Goal: Transaction & Acquisition: Download file/media

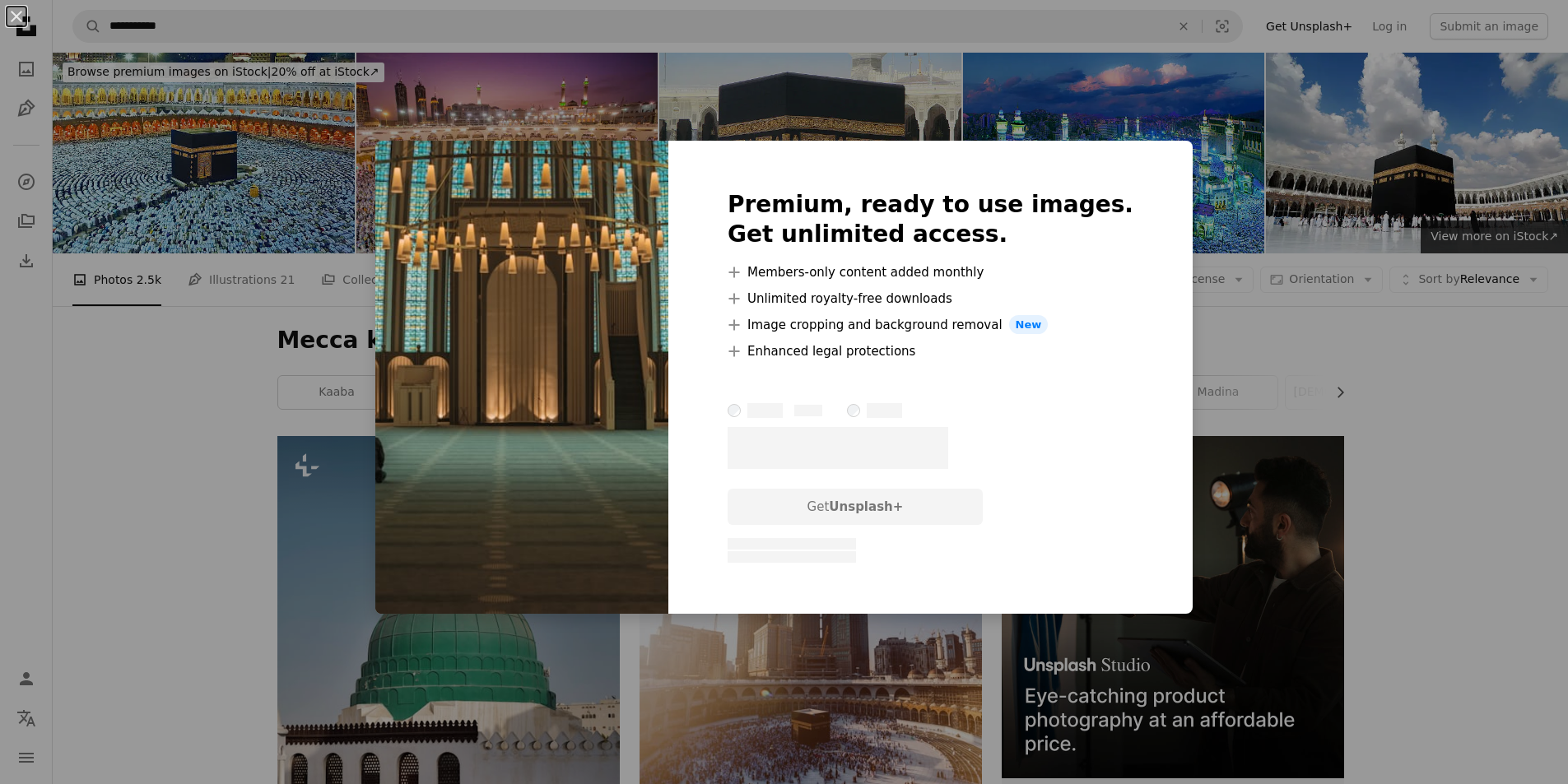
scroll to position [3949, 0]
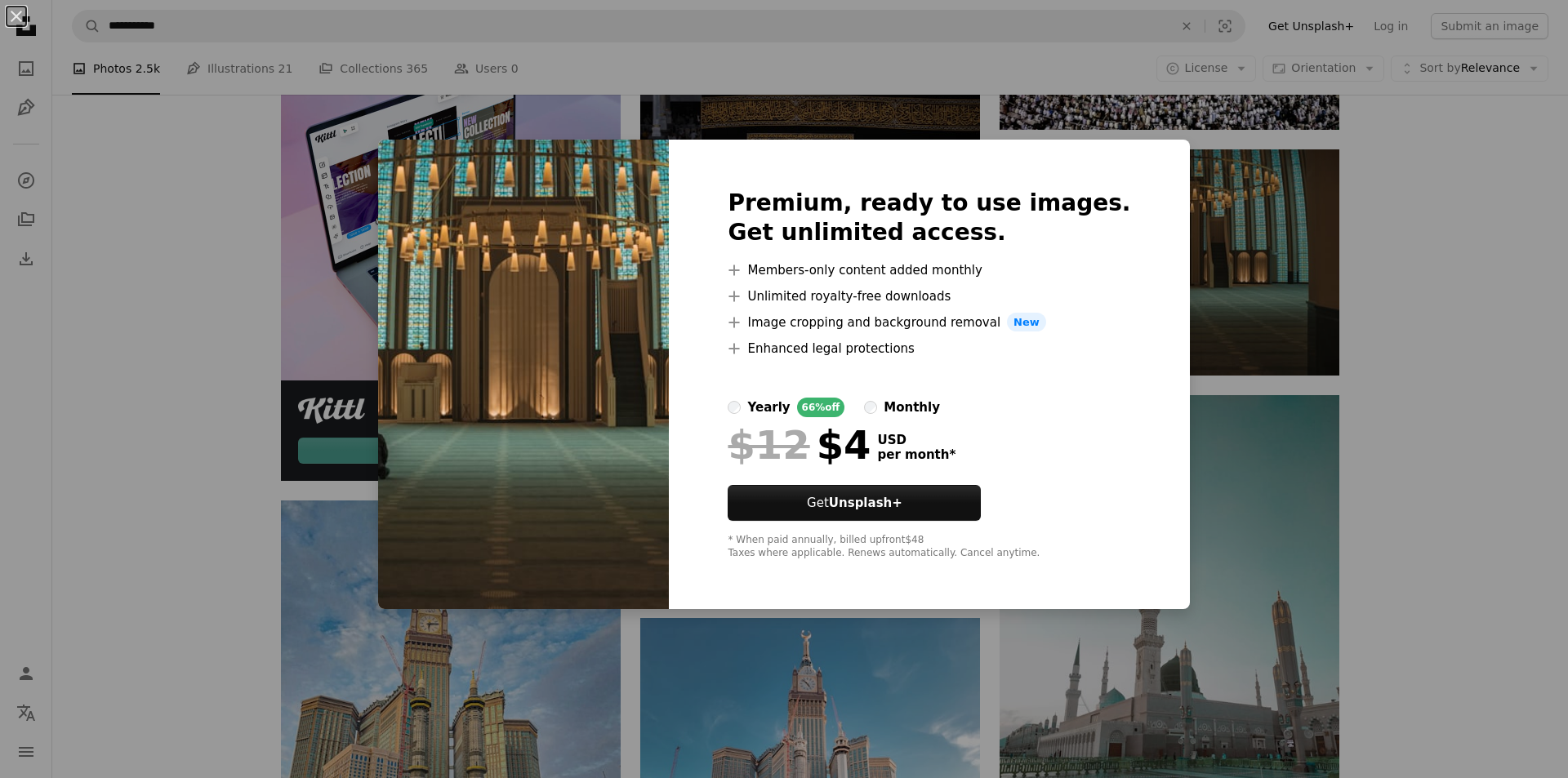
click at [1290, 487] on div "An X shape Premium, ready to use images. Get unlimited access. A plus sign Memb…" at bounding box center [784, 389] width 1568 height 778
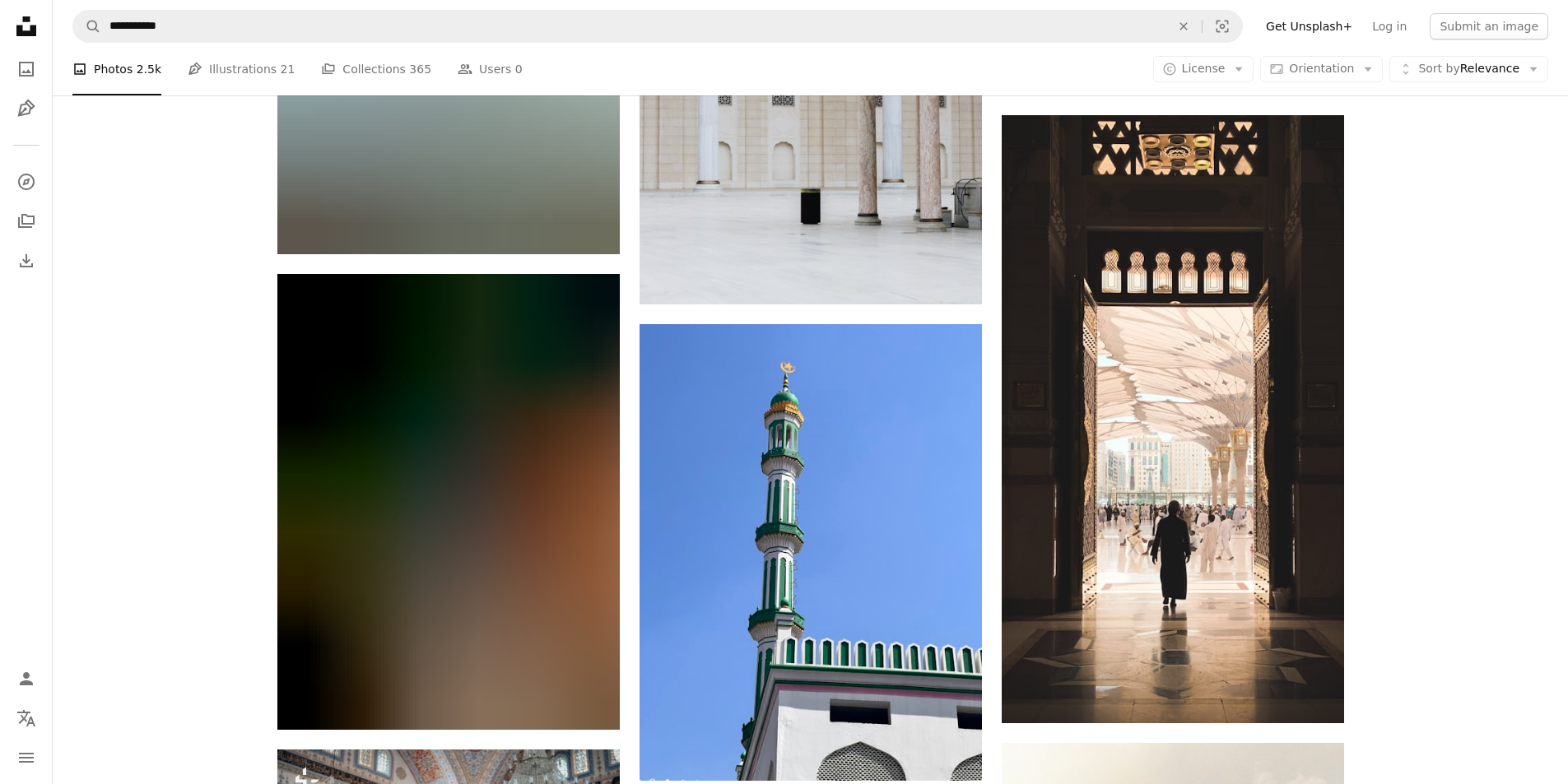
scroll to position [51094, 0]
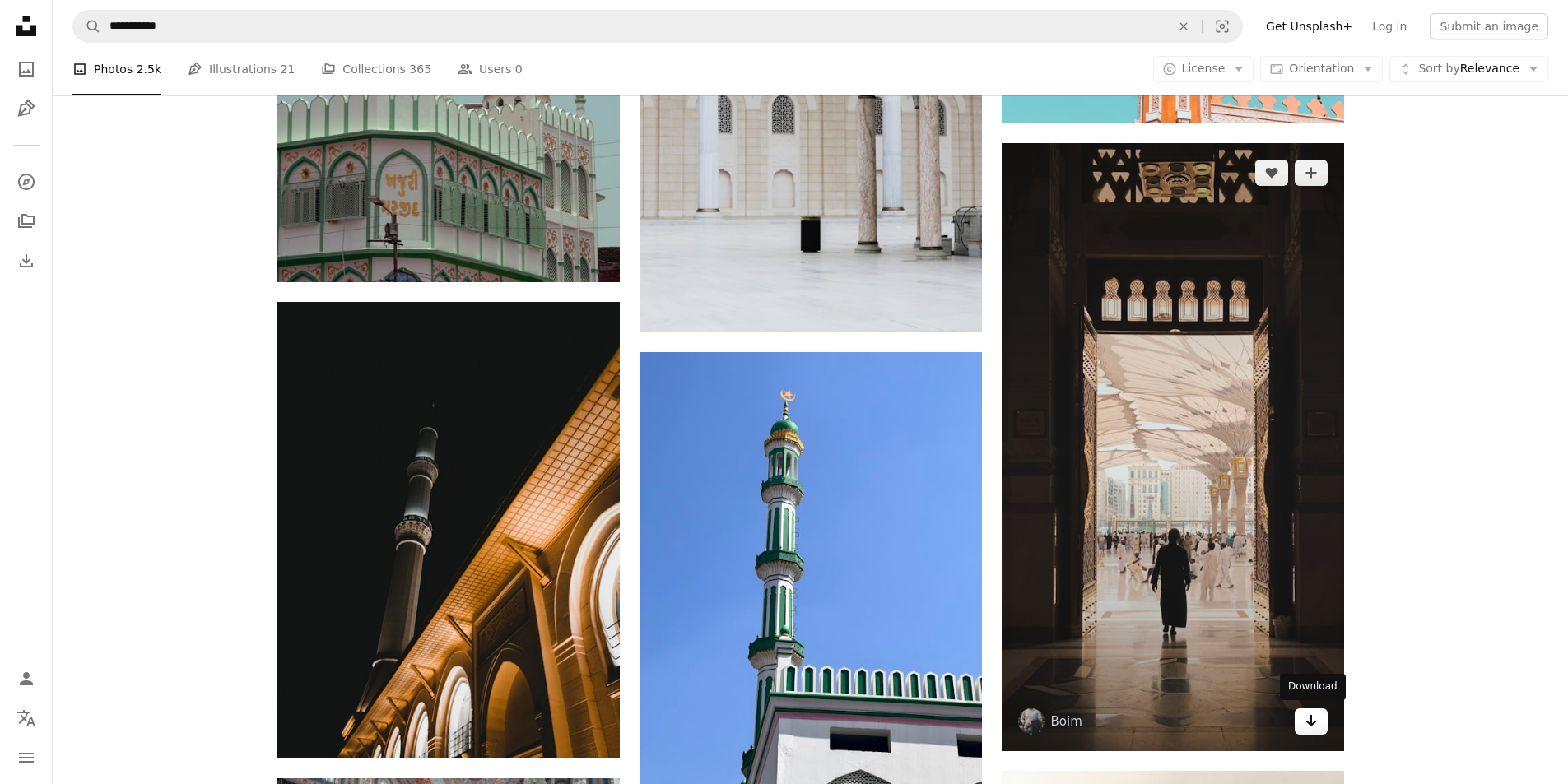
click at [1318, 719] on link "Arrow pointing down" at bounding box center [1311, 722] width 33 height 27
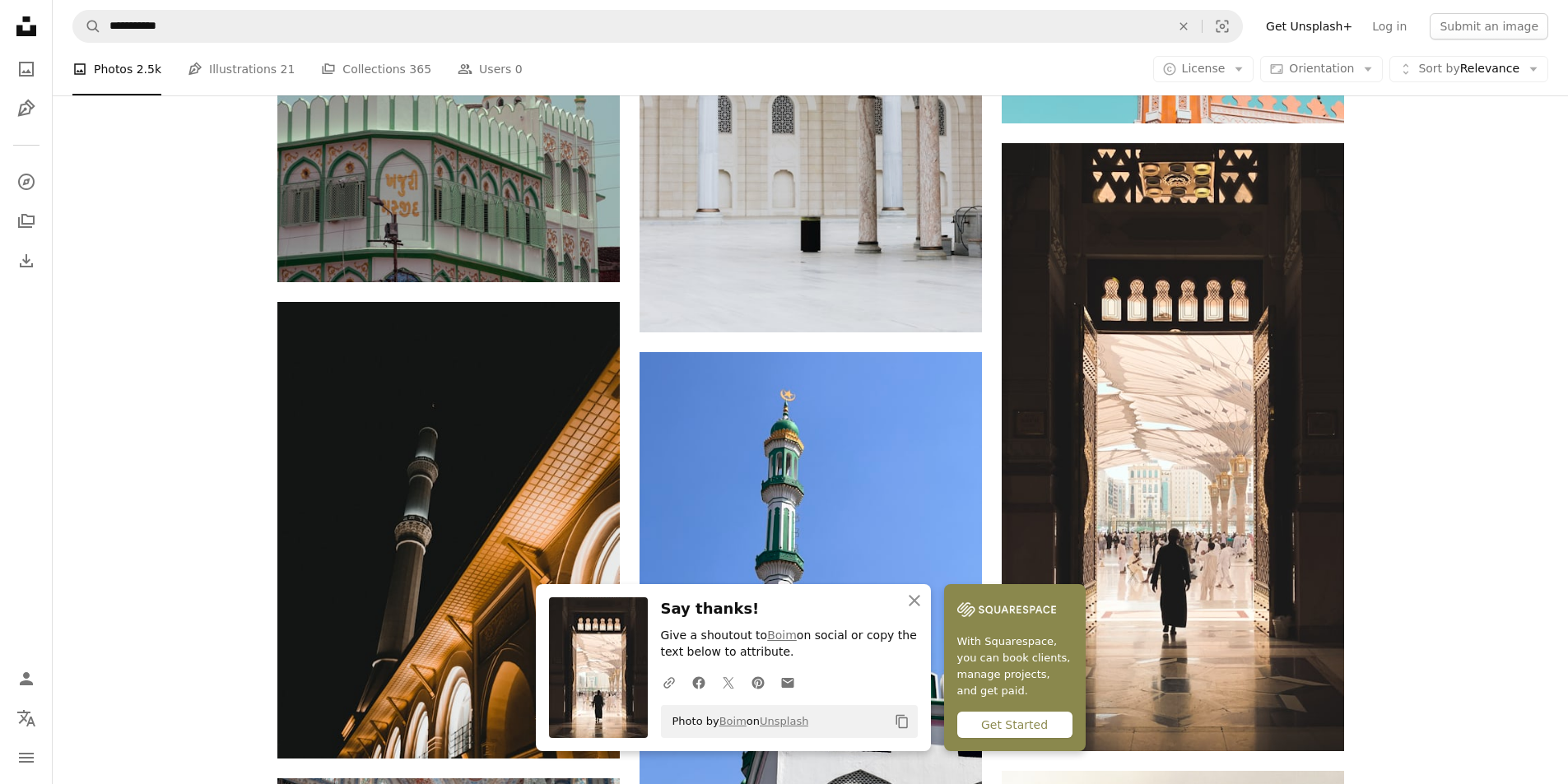
click at [1054, 720] on div "Get Started" at bounding box center [1014, 724] width 115 height 27
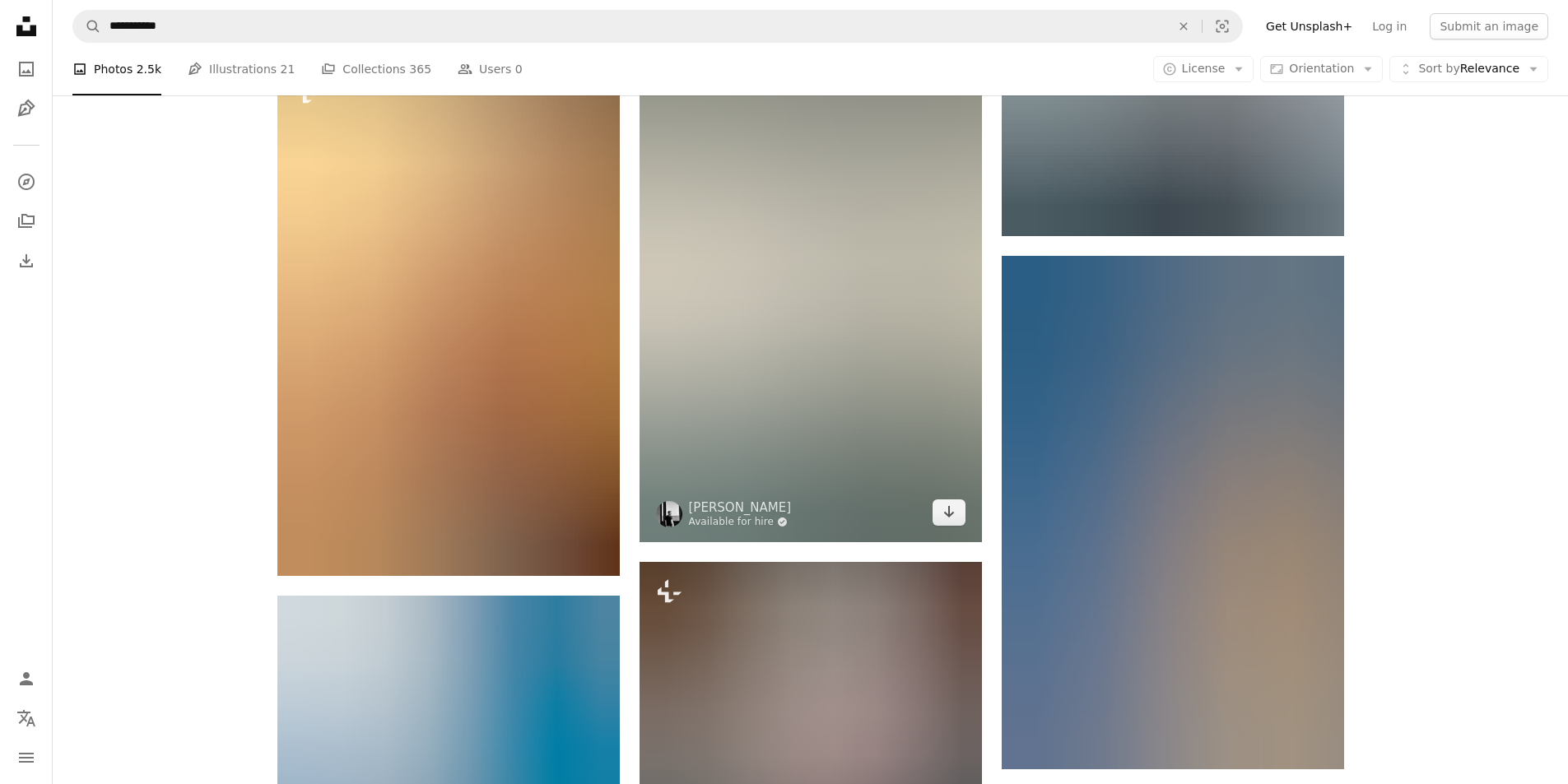
scroll to position [60145, 0]
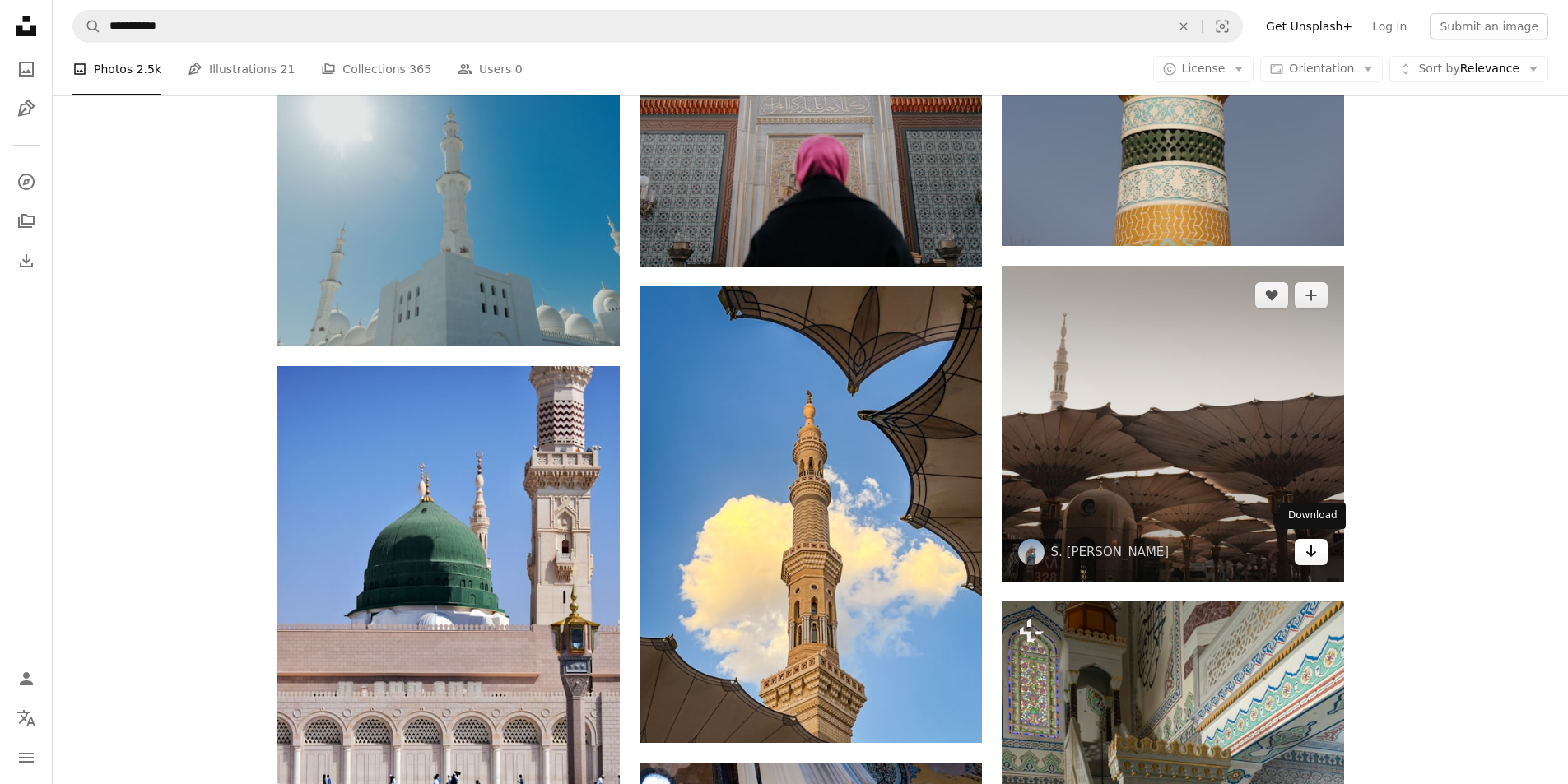
click at [1313, 552] on icon "Arrow pointing down" at bounding box center [1311, 551] width 13 height 19
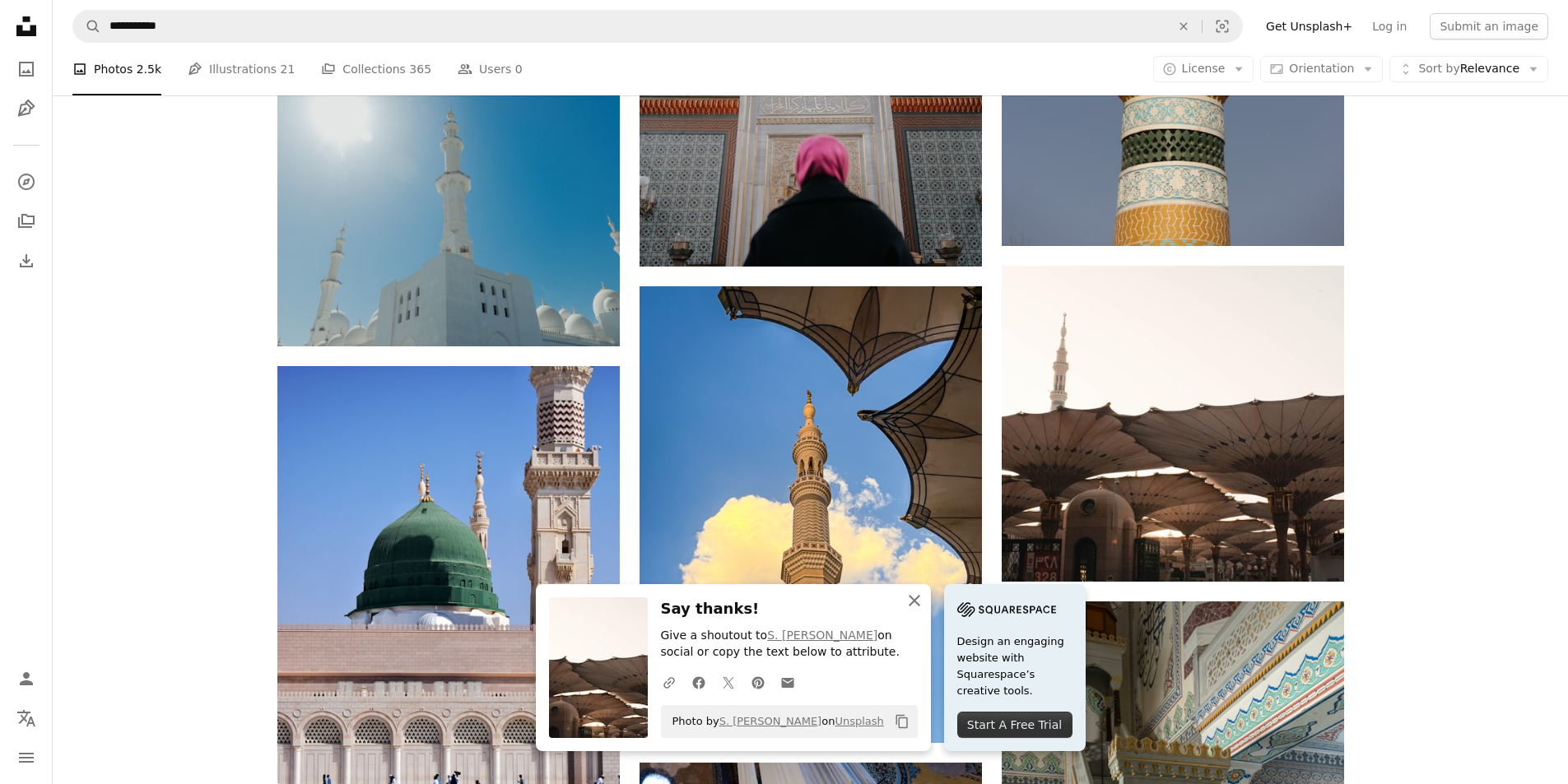
click at [920, 607] on icon "An X shape" at bounding box center [914, 600] width 19 height 19
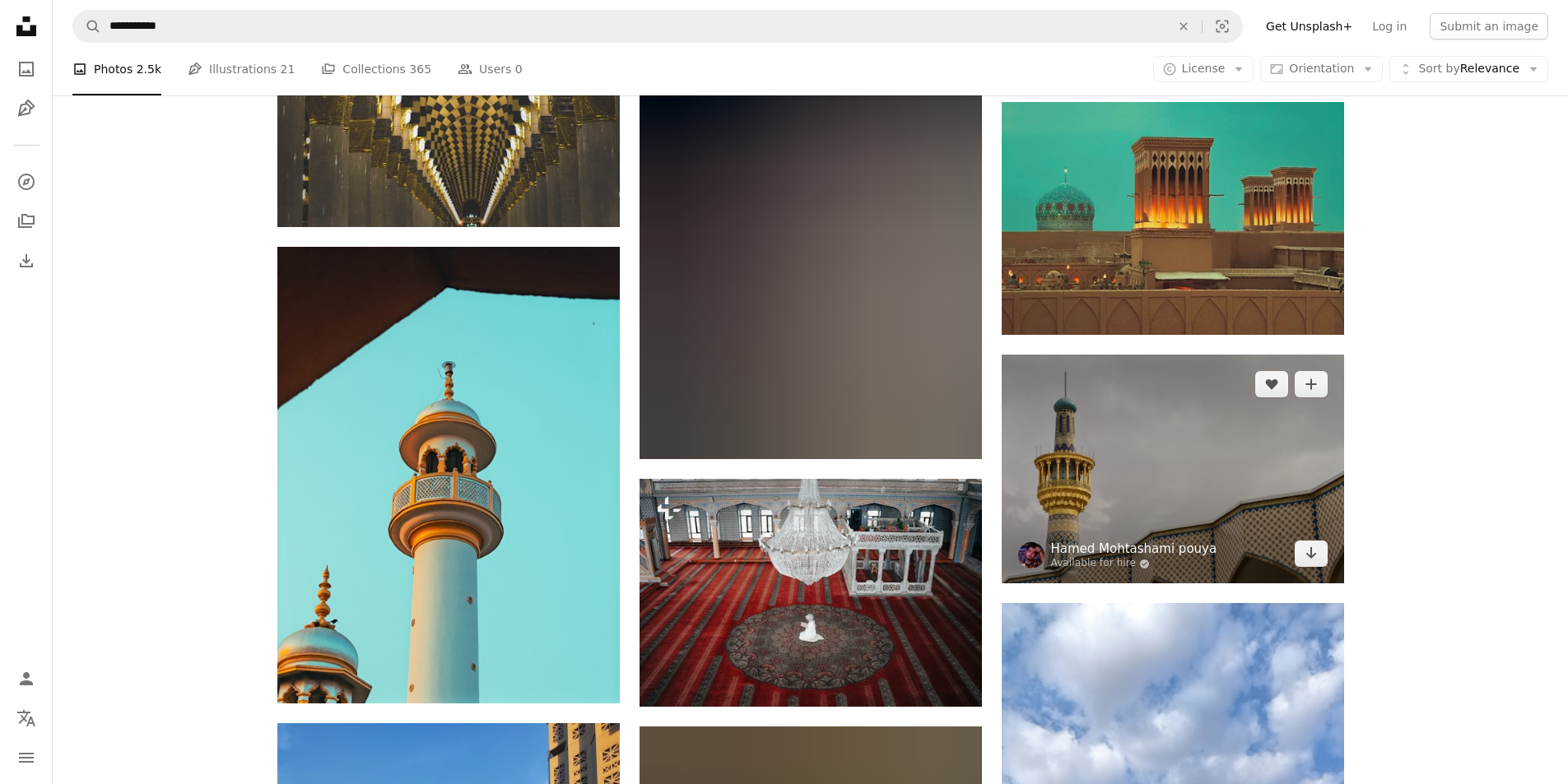
scroll to position [65081, 0]
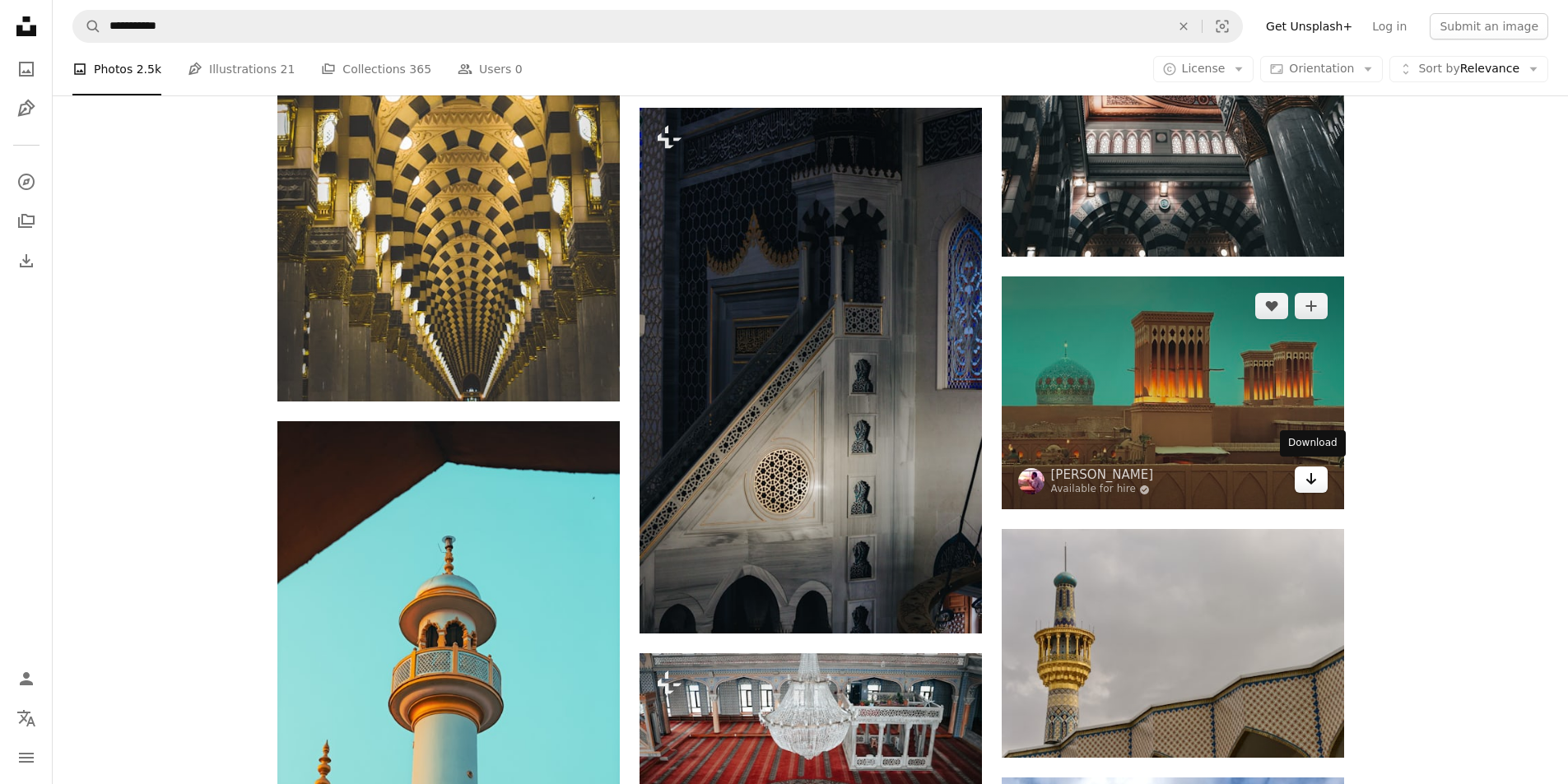
click at [1318, 482] on link "Arrow pointing down" at bounding box center [1311, 480] width 33 height 27
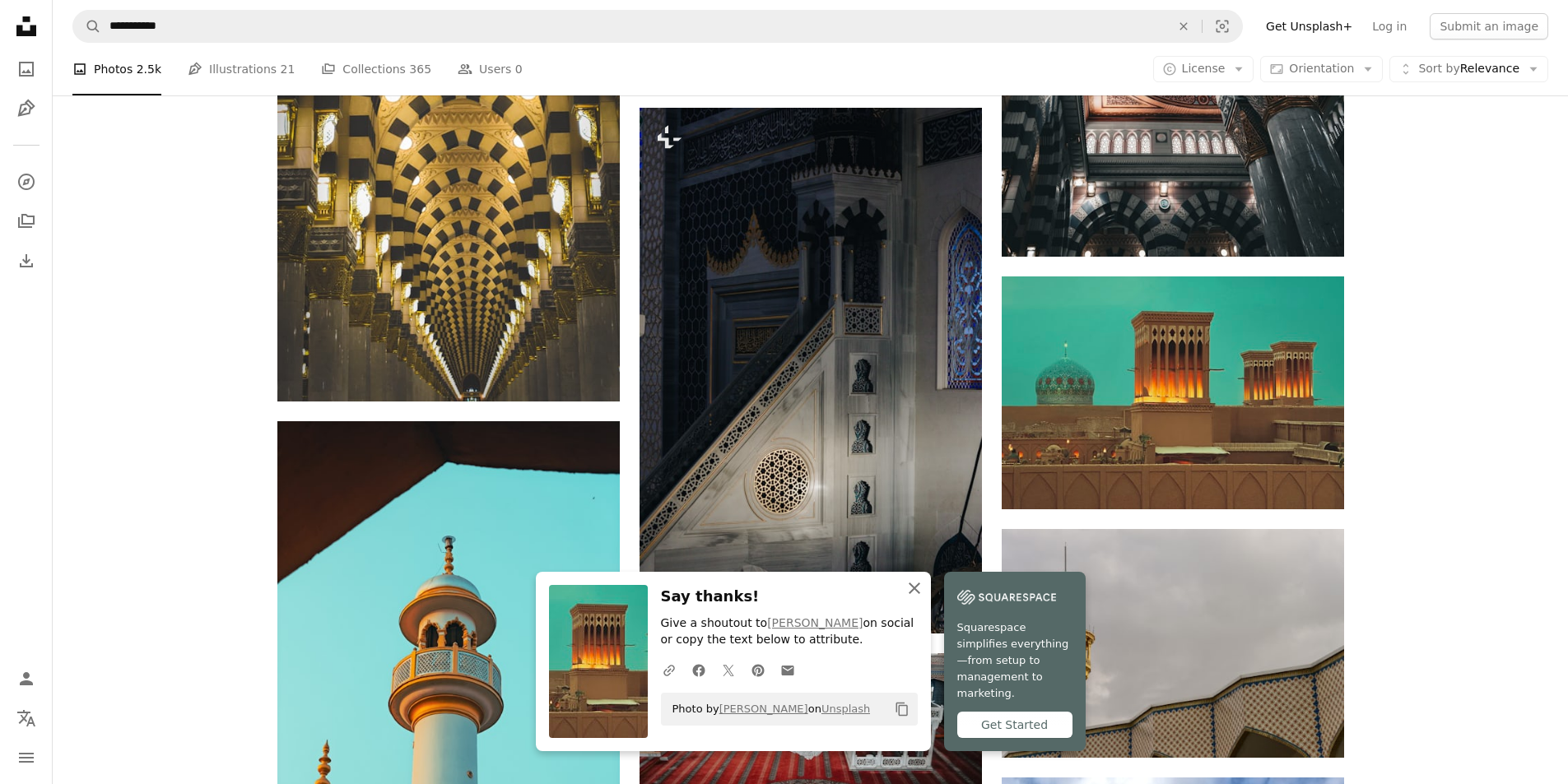
click at [919, 597] on icon "An X shape" at bounding box center [914, 587] width 19 height 19
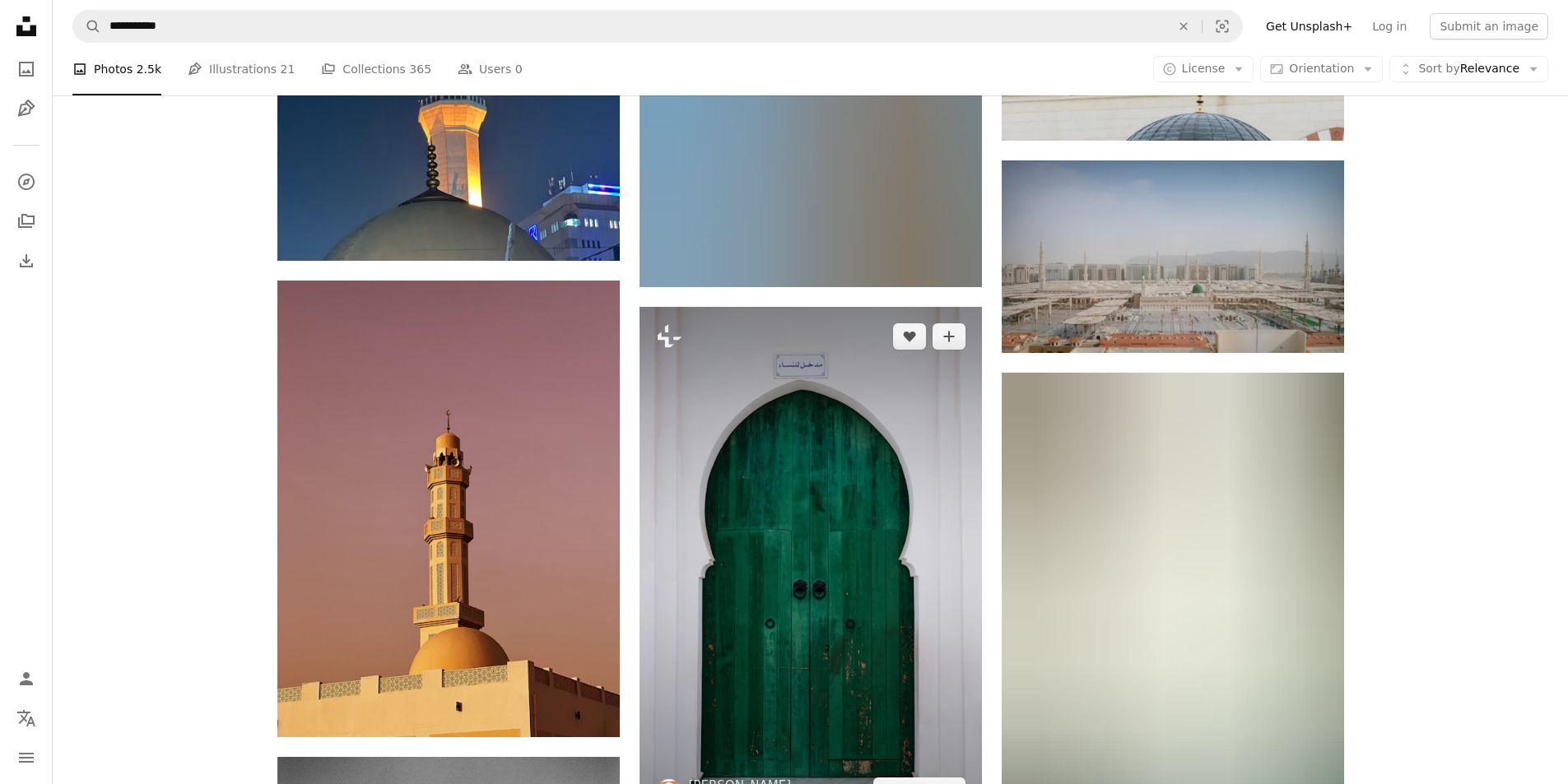
scroll to position [67879, 0]
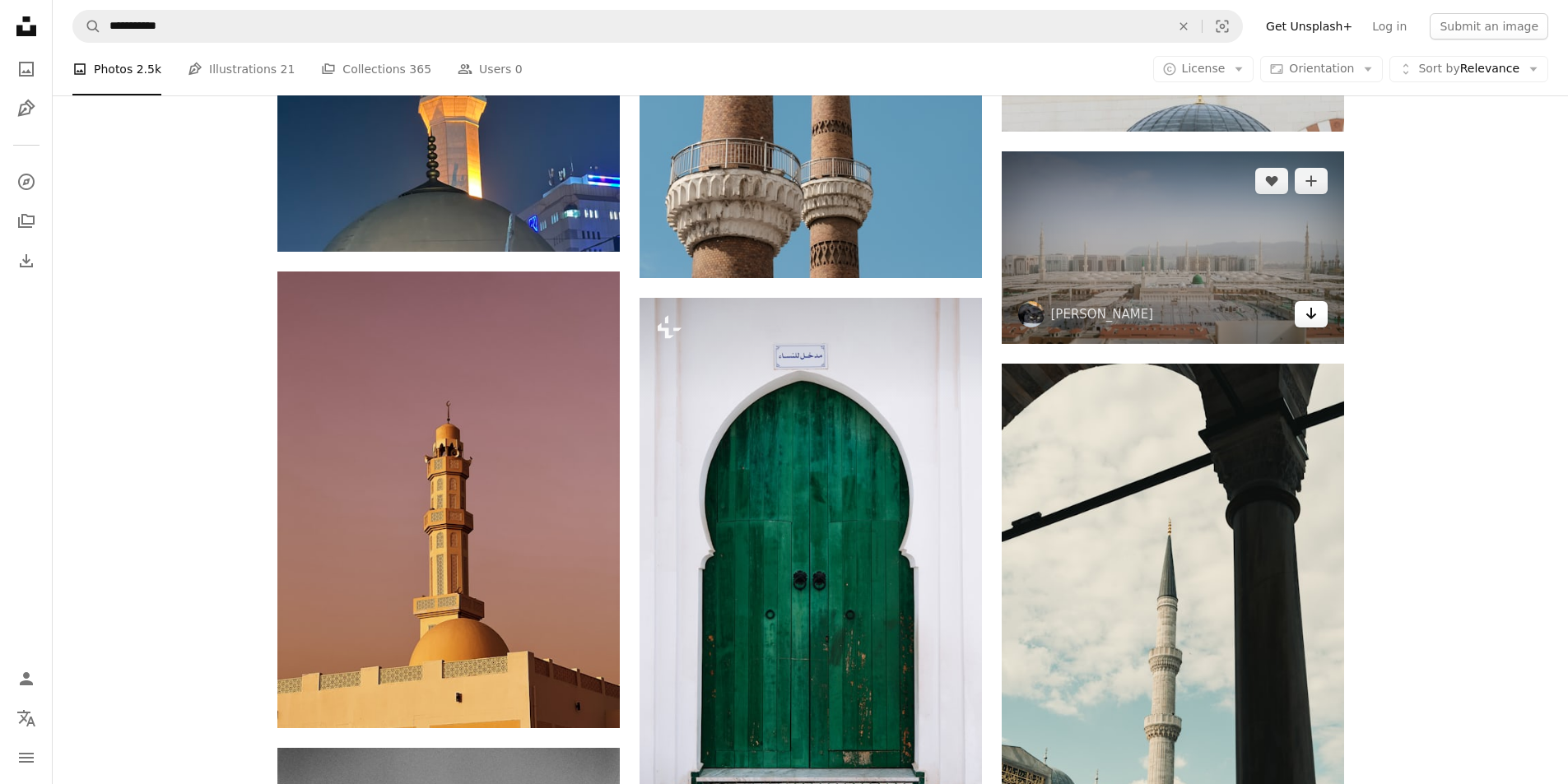
click at [1322, 312] on link "Arrow pointing down" at bounding box center [1311, 314] width 33 height 27
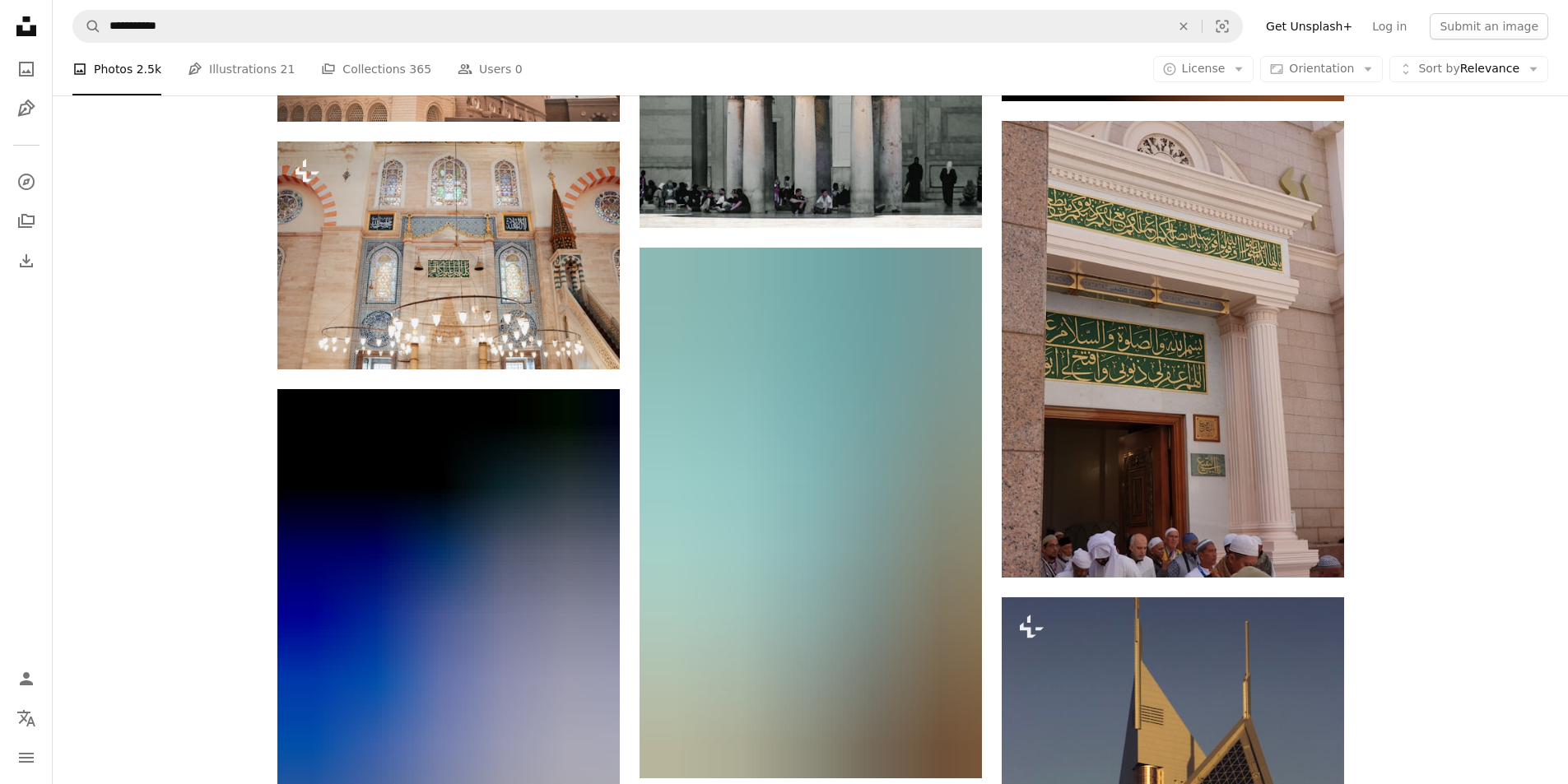
scroll to position [86802, 0]
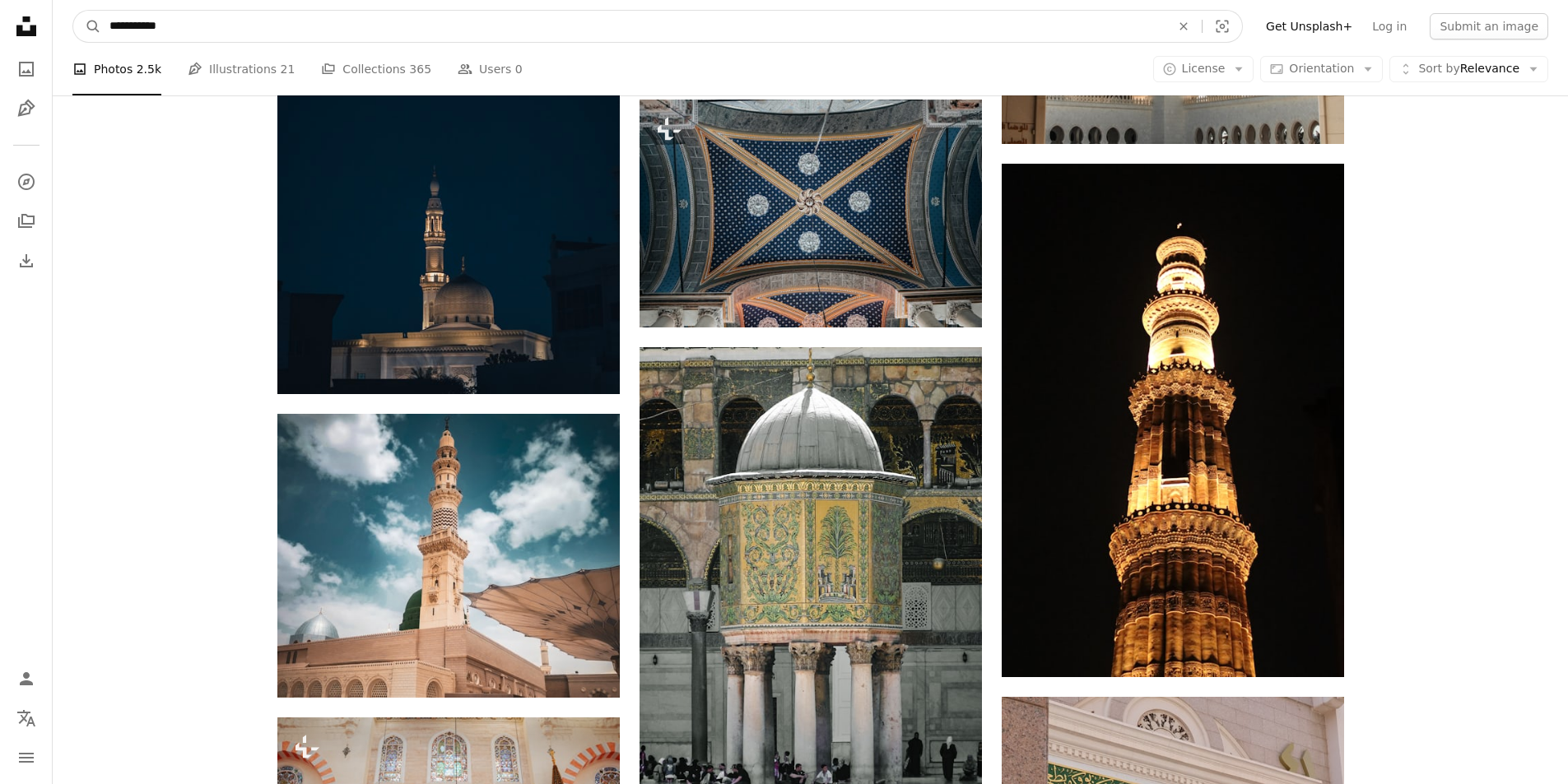
drag, startPoint x: 185, startPoint y: 19, endPoint x: 59, endPoint y: 19, distance: 126.0
click at [59, 19] on nav "**********" at bounding box center [810, 26] width 1516 height 52
type input "**********"
click button "A magnifying glass" at bounding box center [87, 27] width 28 height 31
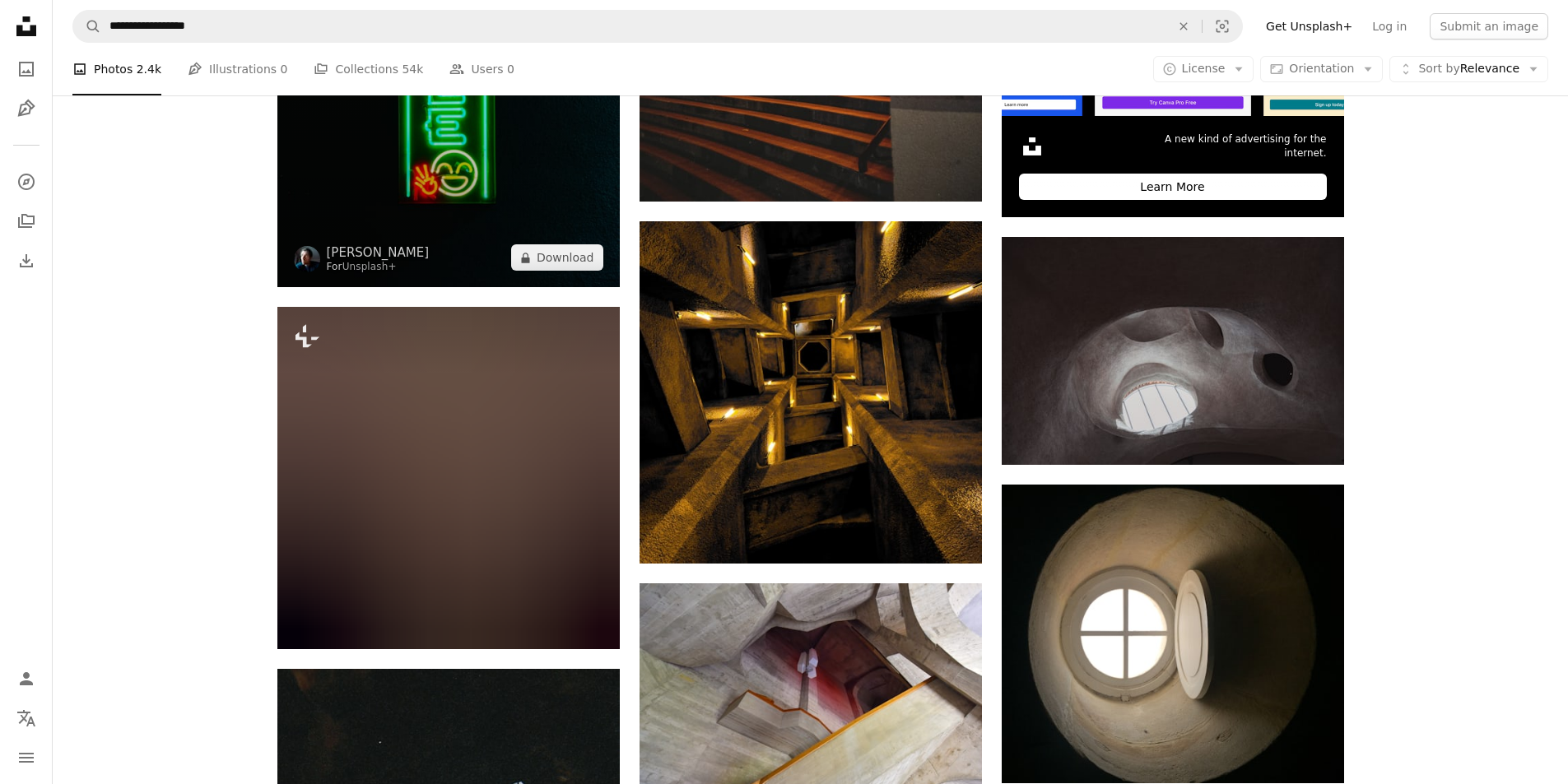
scroll to position [412, 0]
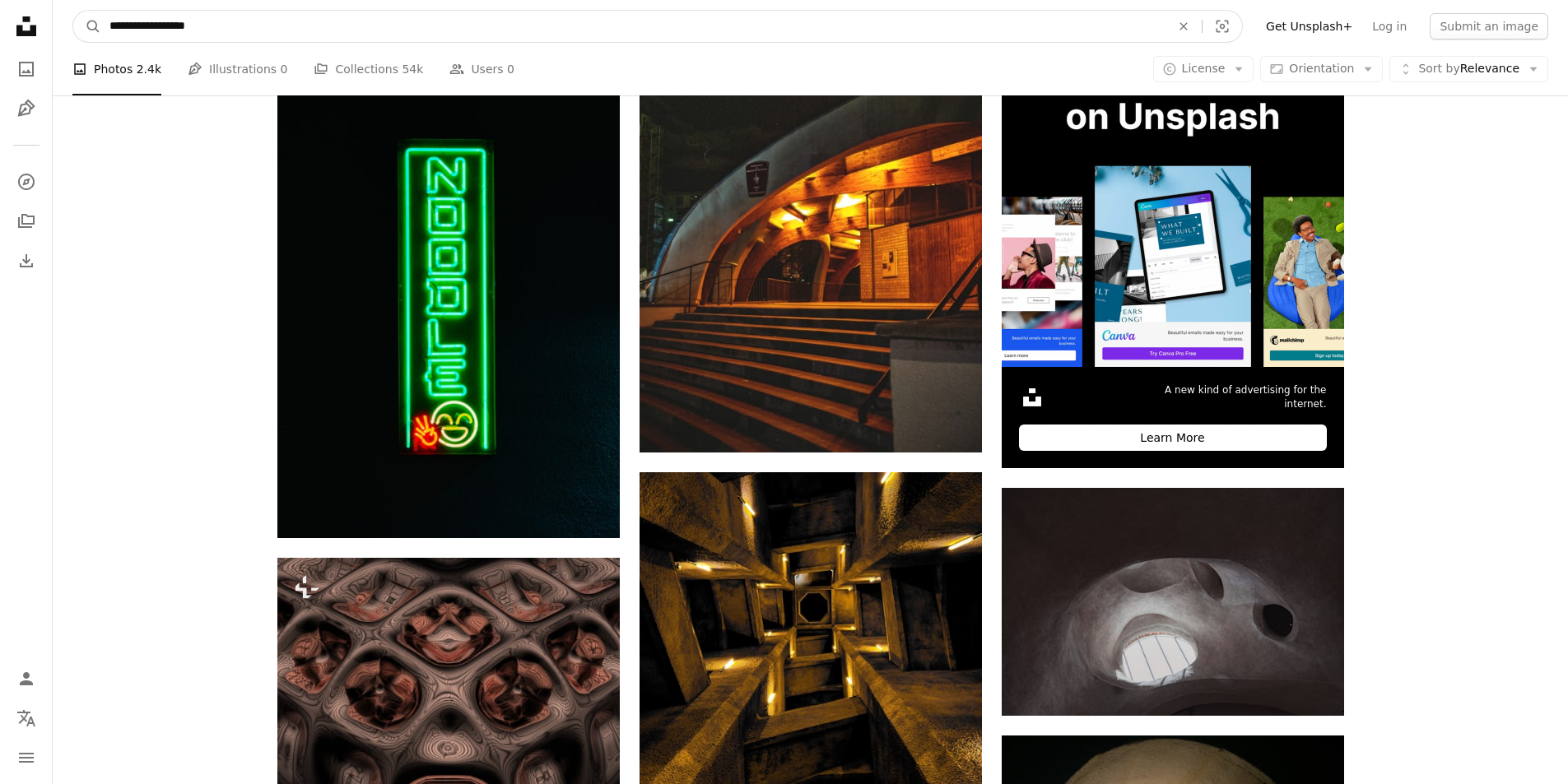
click at [159, 25] on input "**********" at bounding box center [633, 27] width 1064 height 31
type input "**********"
click button "A magnifying glass" at bounding box center [87, 27] width 28 height 31
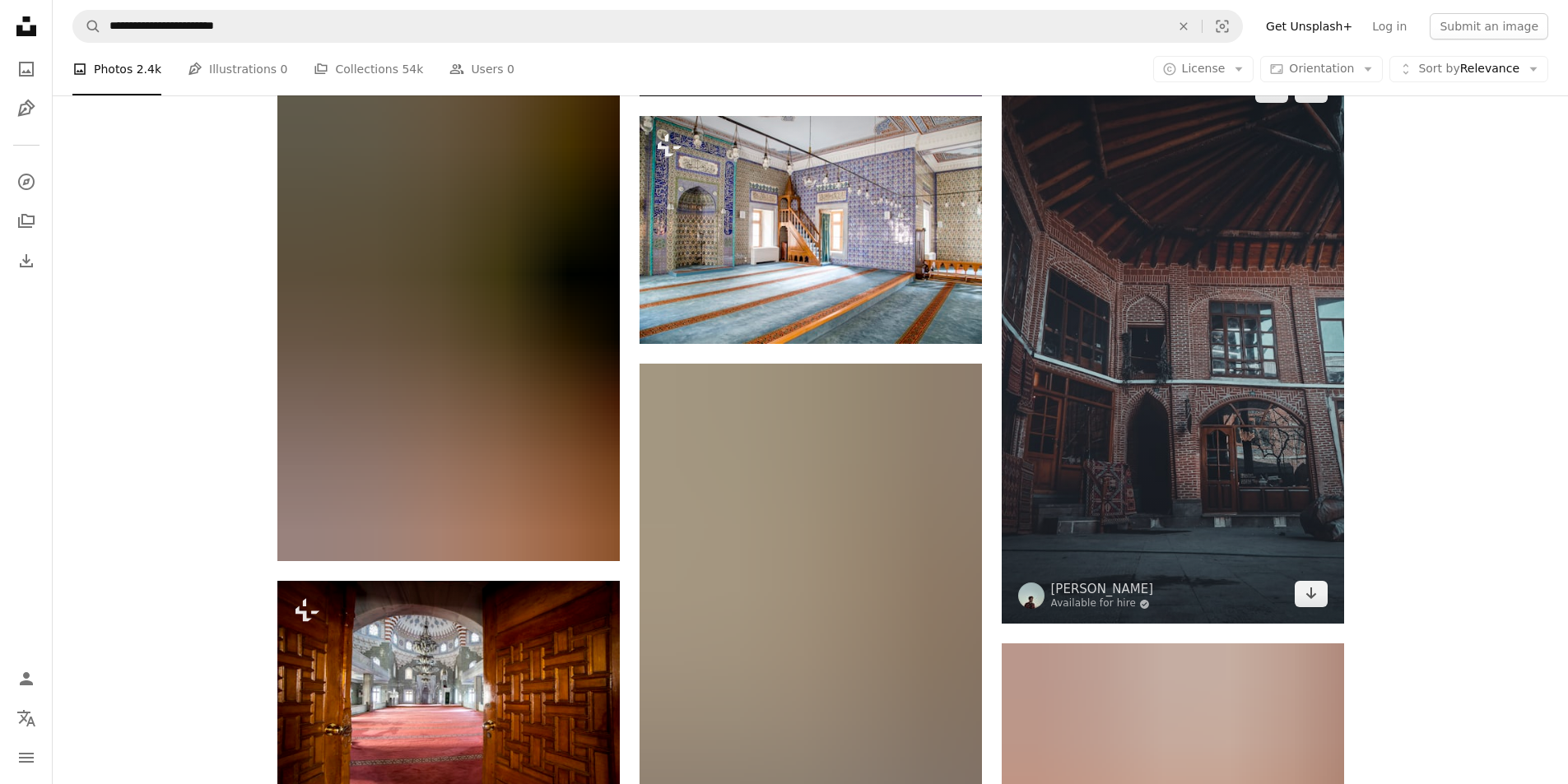
scroll to position [16127, 0]
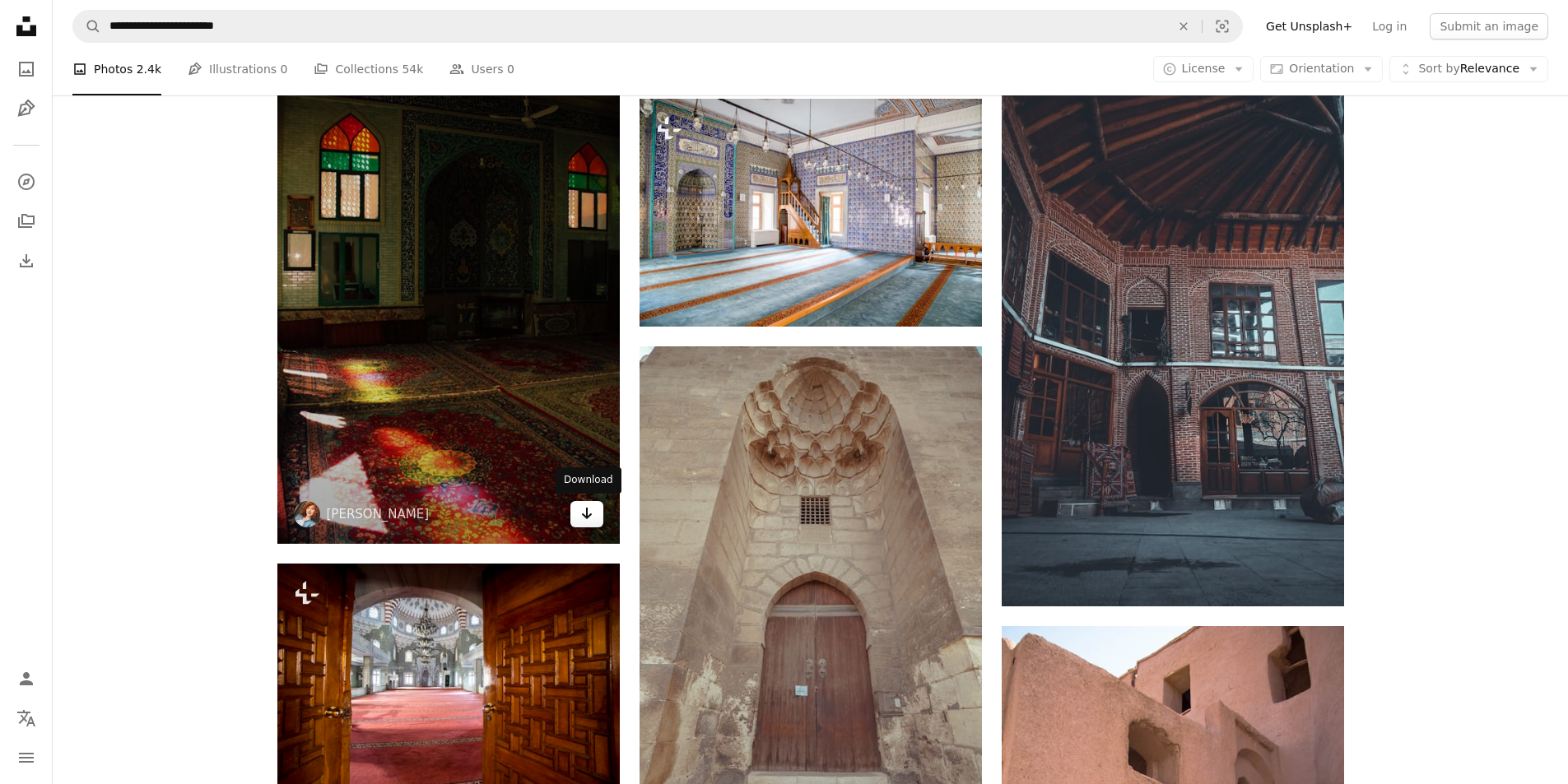
click at [588, 514] on icon "Arrow pointing down" at bounding box center [587, 513] width 13 height 19
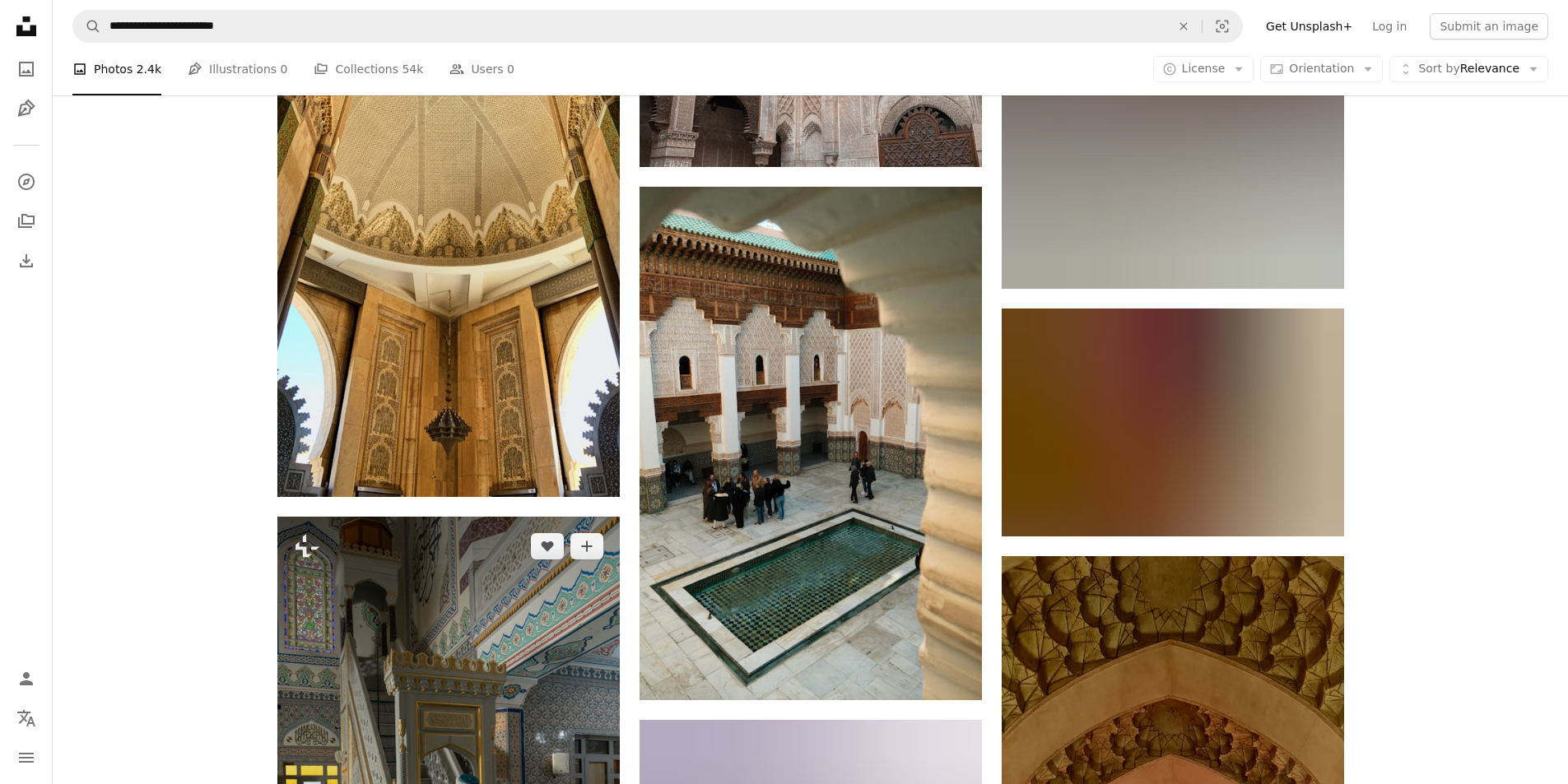
scroll to position [20322, 0]
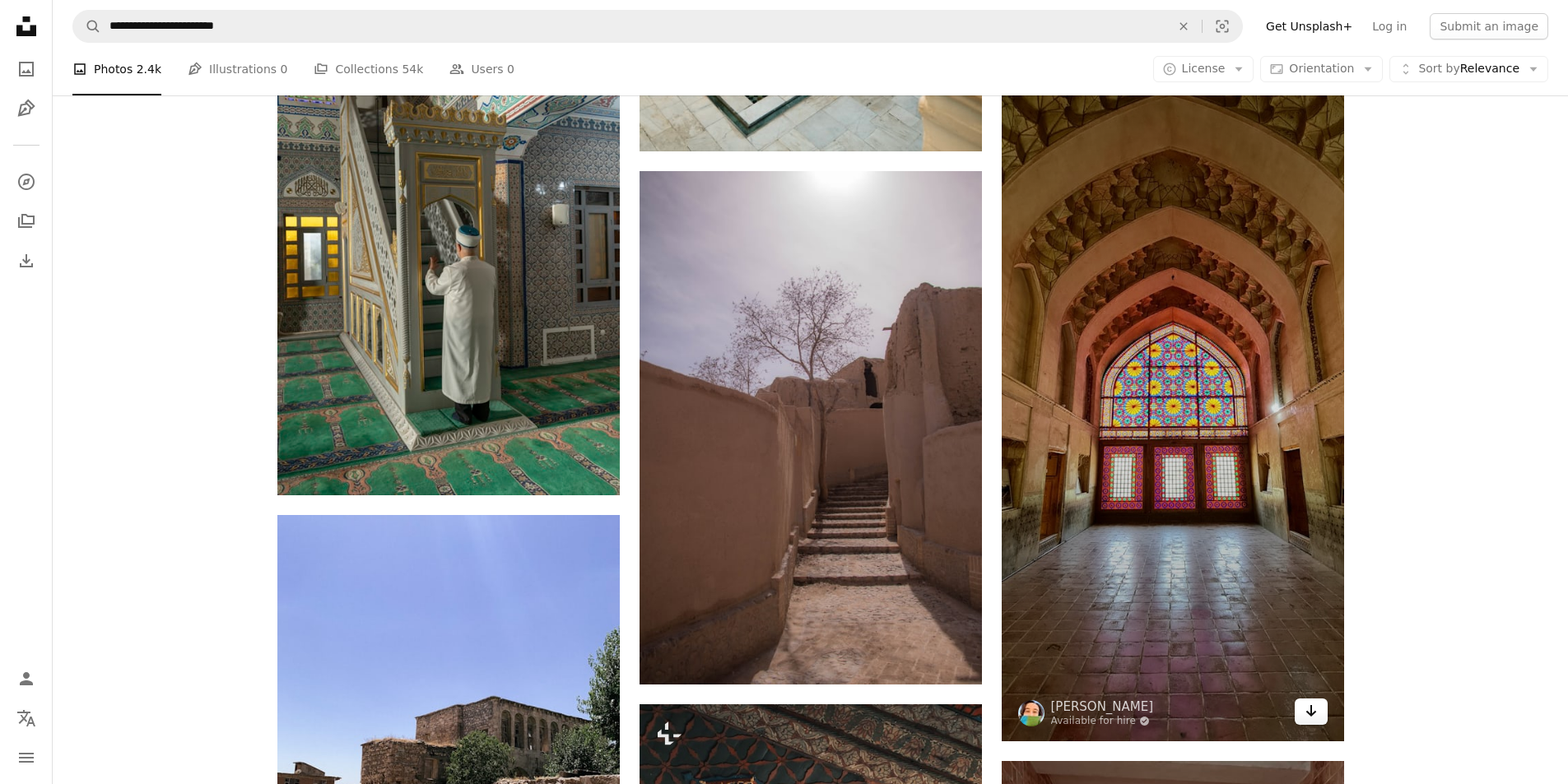
click at [1321, 710] on link "Arrow pointing down" at bounding box center [1311, 711] width 33 height 27
